Goal: Task Accomplishment & Management: Use online tool/utility

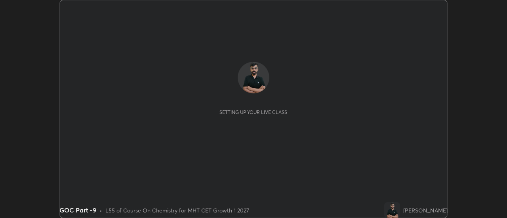
scroll to position [218, 507]
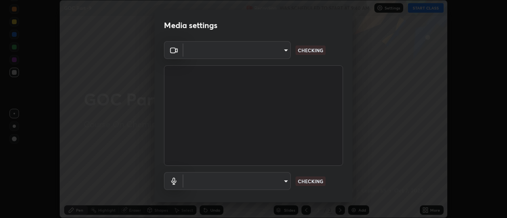
type input "e2aa400b7bb40988937289f1826270d99bb774d75893401bafd8ee5ef144e594"
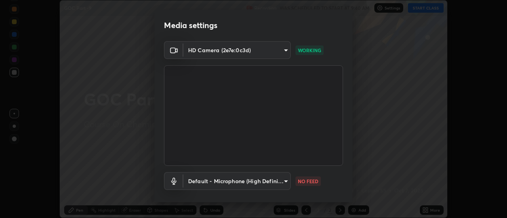
click at [222, 184] on body "Erase all GOC Part -9 Recording WAS SCHEDULED TO START AT 9:40 AM Settings STAR…" at bounding box center [253, 109] width 507 height 218
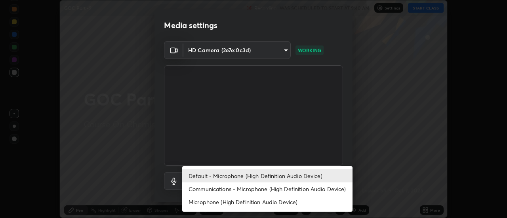
click at [205, 192] on li "Communications - Microphone (High Definition Audio Device)" at bounding box center [267, 189] width 170 height 13
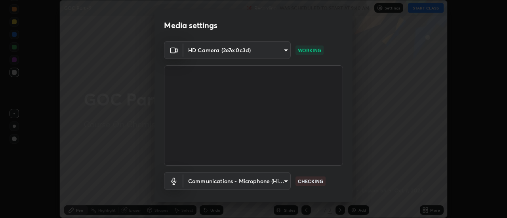
click at [199, 183] on body "Erase all GOC Part -9 Recording WAS SCHEDULED TO START AT 9:40 AM Settings STAR…" at bounding box center [253, 109] width 507 height 218
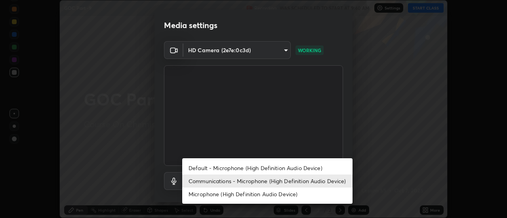
click at [199, 170] on li "Default - Microphone (High Definition Audio Device)" at bounding box center [267, 168] width 170 height 13
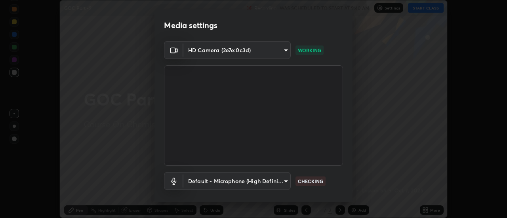
type input "default"
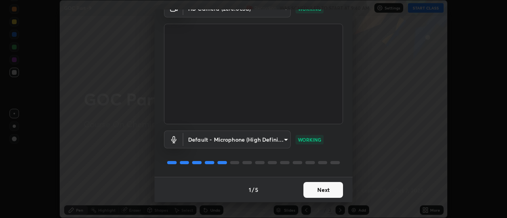
click at [314, 194] on button "Next" at bounding box center [324, 190] width 40 height 16
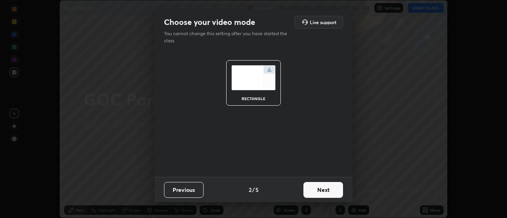
click at [324, 189] on button "Next" at bounding box center [324, 190] width 40 height 16
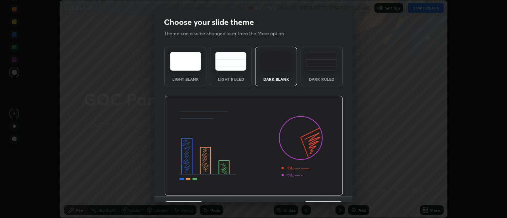
scroll to position [19, 0]
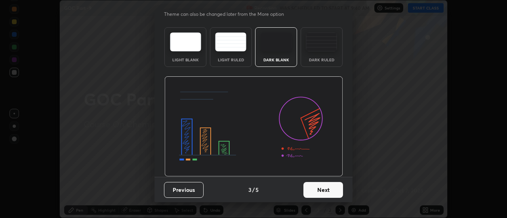
click at [315, 197] on button "Next" at bounding box center [324, 190] width 40 height 16
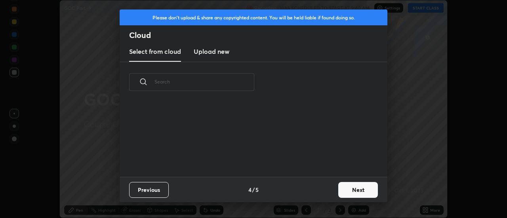
scroll to position [0, 0]
click at [350, 191] on button "Next" at bounding box center [359, 190] width 40 height 16
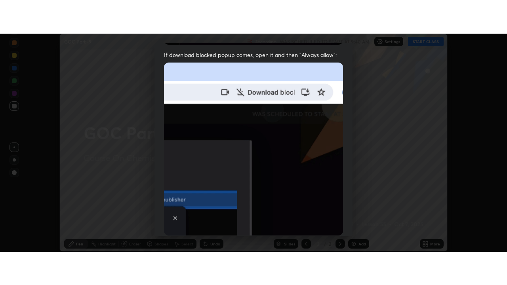
scroll to position [203, 0]
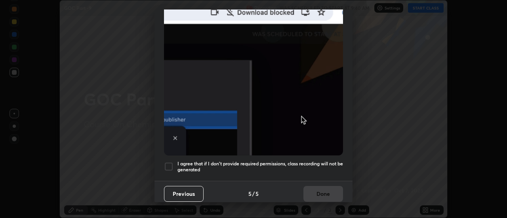
click at [169, 164] on div at bounding box center [169, 167] width 10 height 10
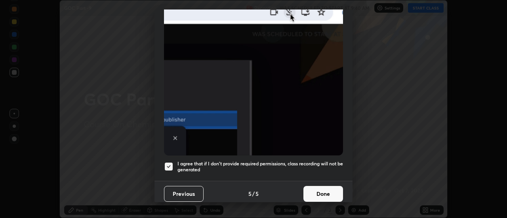
click at [307, 187] on button "Done" at bounding box center [324, 194] width 40 height 16
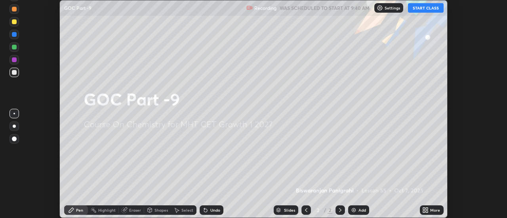
click at [426, 213] on icon at bounding box center [426, 210] width 6 height 6
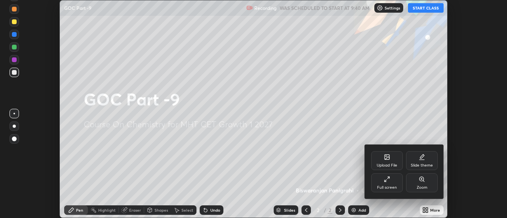
click at [386, 182] on icon at bounding box center [387, 179] width 6 height 6
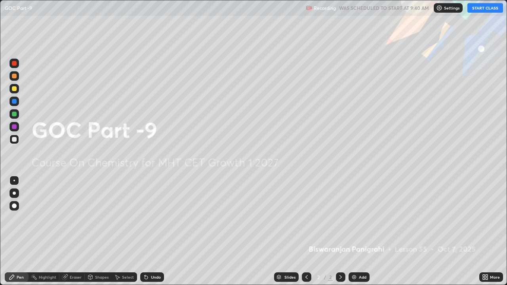
scroll to position [285, 507]
click at [353, 218] on div "Add" at bounding box center [359, 278] width 21 height 10
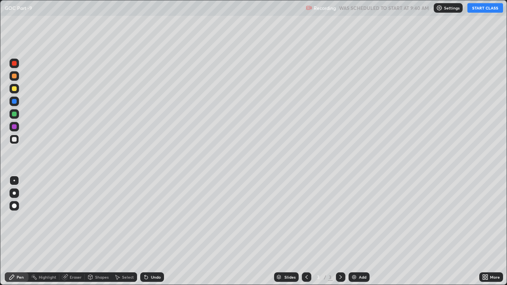
click at [477, 11] on button "START CLASS" at bounding box center [486, 8] width 36 height 10
click at [14, 193] on div at bounding box center [14, 193] width 3 height 3
click at [17, 88] on div at bounding box center [15, 89] width 10 height 10
click at [147, 218] on icon at bounding box center [146, 277] width 3 height 3
click at [15, 76] on div at bounding box center [14, 76] width 5 height 5
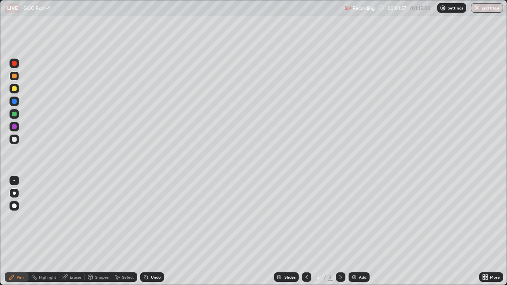
click at [17, 143] on div at bounding box center [15, 140] width 10 height 10
click at [15, 90] on div at bounding box center [14, 88] width 5 height 5
click at [145, 218] on icon at bounding box center [146, 277] width 3 height 3
click at [17, 141] on div at bounding box center [15, 140] width 10 height 10
click at [19, 89] on div at bounding box center [15, 89] width 10 height 10
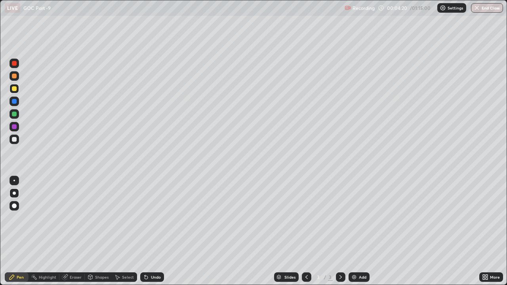
click at [15, 139] on div at bounding box center [14, 139] width 5 height 5
click at [69, 218] on div "Eraser" at bounding box center [71, 278] width 25 height 10
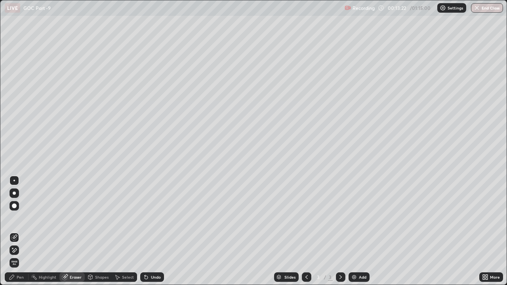
click at [14, 218] on icon at bounding box center [15, 251] width 4 height 4
click at [354, 218] on div "Add" at bounding box center [359, 278] width 21 height 10
click at [20, 218] on div "Pen" at bounding box center [20, 277] width 7 height 4
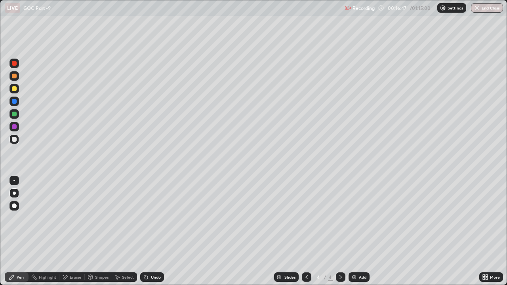
click at [14, 77] on div at bounding box center [14, 76] width 5 height 5
click at [14, 127] on div at bounding box center [14, 126] width 5 height 5
click at [15, 118] on div at bounding box center [15, 114] width 10 height 10
click at [15, 141] on div at bounding box center [14, 139] width 5 height 5
click at [14, 115] on div at bounding box center [14, 114] width 5 height 5
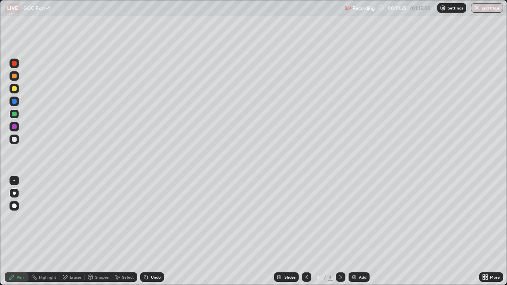
click at [14, 90] on div at bounding box center [14, 88] width 5 height 5
click at [14, 140] on div at bounding box center [14, 139] width 5 height 5
click at [16, 76] on div at bounding box center [14, 76] width 5 height 5
click at [13, 142] on div at bounding box center [14, 139] width 5 height 5
click at [15, 76] on div at bounding box center [14, 76] width 5 height 5
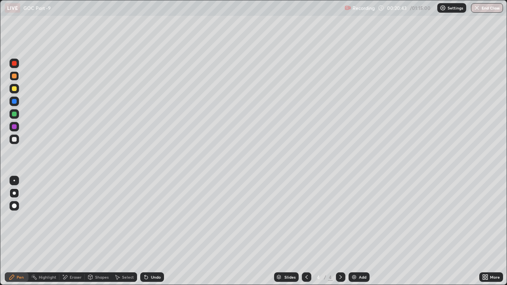
click at [18, 143] on div at bounding box center [15, 140] width 10 height 10
click at [15, 89] on div at bounding box center [14, 88] width 5 height 5
click at [8, 218] on div "Pen" at bounding box center [17, 278] width 24 height 10
click at [361, 218] on div "Add" at bounding box center [363, 277] width 8 height 4
click at [14, 140] on div at bounding box center [14, 139] width 5 height 5
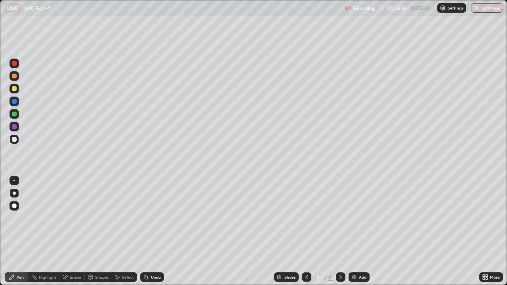
click at [145, 218] on icon at bounding box center [146, 277] width 3 height 3
click at [151, 218] on div "Undo" at bounding box center [156, 277] width 10 height 4
click at [148, 218] on div "Undo" at bounding box center [152, 278] width 24 height 10
click at [13, 78] on div at bounding box center [14, 76] width 5 height 5
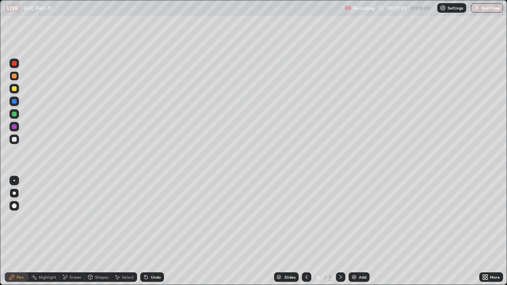
click at [13, 128] on div at bounding box center [14, 126] width 5 height 5
click at [15, 116] on div at bounding box center [14, 114] width 5 height 5
click at [13, 129] on div at bounding box center [14, 126] width 5 height 5
click at [18, 116] on div at bounding box center [15, 114] width 10 height 10
click at [14, 140] on div at bounding box center [14, 139] width 5 height 5
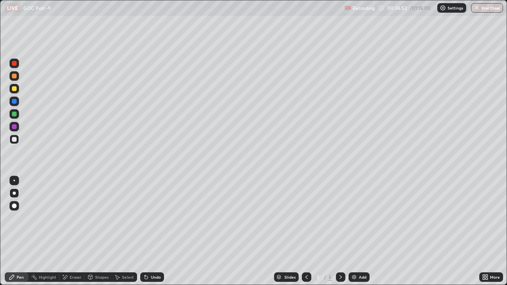
click at [17, 91] on div at bounding box center [15, 89] width 10 height 10
click at [304, 218] on div at bounding box center [307, 278] width 10 height 10
click at [341, 218] on icon at bounding box center [341, 277] width 6 height 6
click at [353, 218] on img at bounding box center [354, 277] width 6 height 6
click at [16, 77] on div at bounding box center [14, 76] width 5 height 5
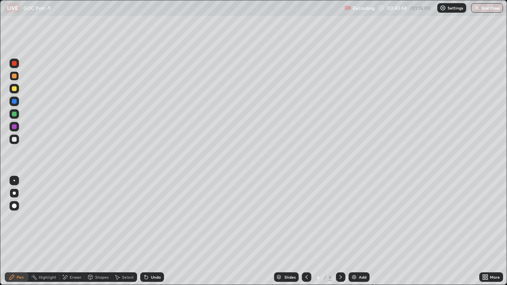
click at [151, 218] on div "Undo" at bounding box center [156, 277] width 10 height 4
click at [152, 218] on div "Undo" at bounding box center [156, 277] width 10 height 4
click at [153, 218] on div "Undo" at bounding box center [156, 277] width 10 height 4
click at [16, 140] on div at bounding box center [14, 139] width 5 height 5
click at [15, 74] on div at bounding box center [14, 76] width 5 height 5
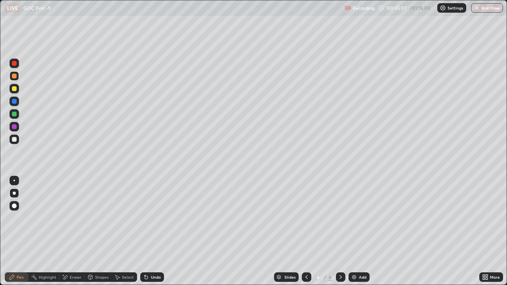
click at [11, 139] on div at bounding box center [15, 140] width 10 height 10
click at [15, 127] on div at bounding box center [14, 126] width 5 height 5
click at [12, 114] on div at bounding box center [14, 114] width 5 height 5
click at [145, 218] on icon at bounding box center [146, 277] width 3 height 3
click at [14, 141] on div at bounding box center [14, 139] width 5 height 5
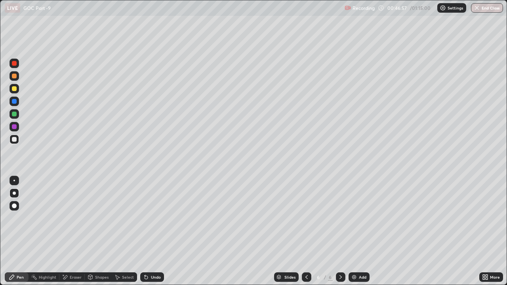
click at [15, 127] on div at bounding box center [14, 126] width 5 height 5
click at [17, 142] on div at bounding box center [15, 140] width 10 height 10
click at [159, 218] on div "Undo" at bounding box center [156, 277] width 10 height 4
click at [156, 218] on div "Undo" at bounding box center [156, 277] width 10 height 4
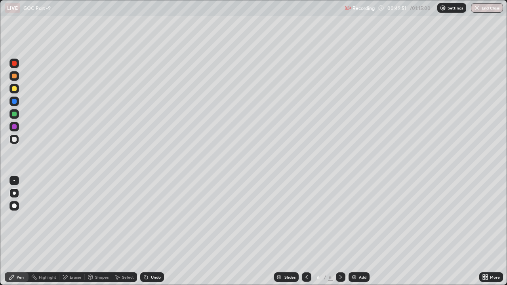
click at [156, 218] on div "Undo" at bounding box center [156, 277] width 10 height 4
click at [158, 218] on div "Undo" at bounding box center [152, 278] width 24 height 10
click at [162, 218] on div "Undo" at bounding box center [152, 278] width 24 height 10
click at [15, 90] on div at bounding box center [14, 88] width 5 height 5
click at [14, 140] on div at bounding box center [14, 139] width 5 height 5
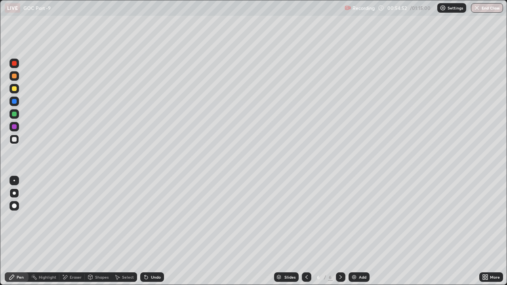
click at [17, 92] on div at bounding box center [15, 89] width 10 height 10
click at [14, 115] on div at bounding box center [14, 114] width 5 height 5
click at [336, 218] on div at bounding box center [341, 278] width 10 height 16
click at [18, 90] on div at bounding box center [15, 89] width 10 height 10
click at [354, 218] on img at bounding box center [354, 277] width 6 height 6
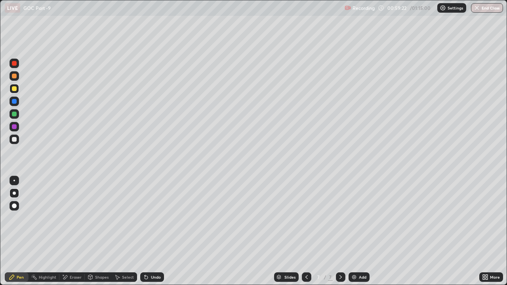
click at [147, 218] on icon at bounding box center [146, 277] width 6 height 6
click at [149, 218] on div "Undo" at bounding box center [152, 278] width 24 height 10
click at [13, 143] on div at bounding box center [15, 140] width 10 height 10
click at [151, 218] on div "Undo" at bounding box center [156, 277] width 10 height 4
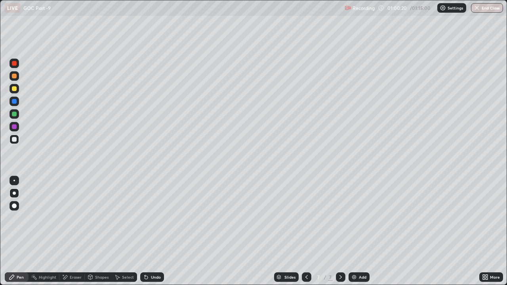
click at [14, 140] on div at bounding box center [14, 139] width 5 height 5
click at [14, 127] on div at bounding box center [14, 126] width 5 height 5
click at [16, 92] on div at bounding box center [15, 89] width 10 height 10
click at [15, 141] on div at bounding box center [14, 139] width 5 height 5
click at [15, 114] on div at bounding box center [14, 114] width 5 height 5
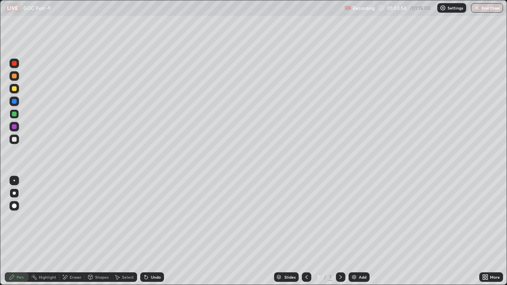
click at [151, 218] on div "Undo" at bounding box center [156, 277] width 10 height 4
click at [15, 142] on div at bounding box center [15, 140] width 10 height 10
click at [351, 218] on img at bounding box center [354, 277] width 6 height 6
click at [15, 90] on div at bounding box center [14, 88] width 5 height 5
click at [145, 218] on icon at bounding box center [146, 277] width 3 height 3
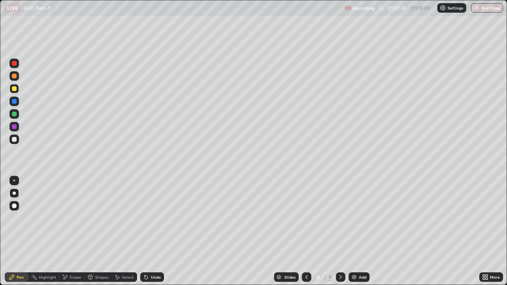
click at [15, 76] on div at bounding box center [14, 76] width 5 height 5
click at [15, 103] on div at bounding box center [14, 101] width 5 height 5
click at [146, 218] on icon at bounding box center [146, 277] width 3 height 3
click at [148, 218] on icon at bounding box center [146, 277] width 6 height 6
click at [15, 141] on div at bounding box center [14, 139] width 5 height 5
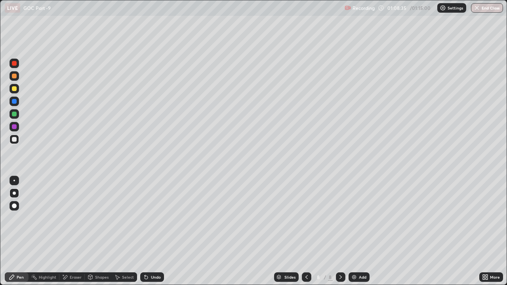
click at [305, 218] on div at bounding box center [307, 278] width 10 height 16
click at [340, 218] on icon at bounding box center [341, 277] width 6 height 6
click at [15, 129] on div at bounding box center [14, 126] width 5 height 5
click at [15, 114] on div at bounding box center [14, 114] width 5 height 5
click at [15, 90] on div at bounding box center [14, 88] width 5 height 5
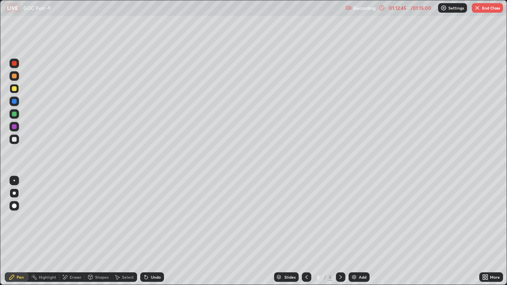
click at [496, 5] on button "End Class" at bounding box center [487, 8] width 31 height 10
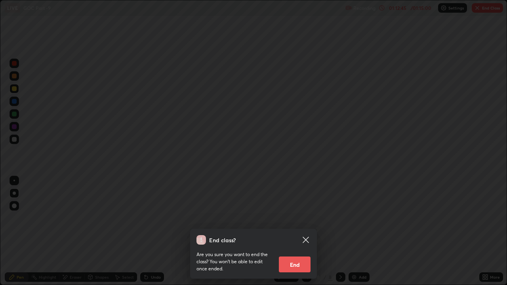
click at [300, 218] on button "End" at bounding box center [295, 265] width 32 height 16
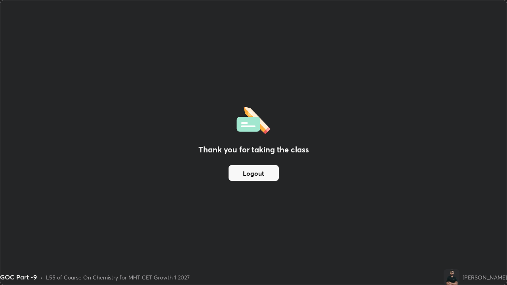
click at [275, 174] on button "Logout" at bounding box center [254, 173] width 50 height 16
